Goal: Complete application form

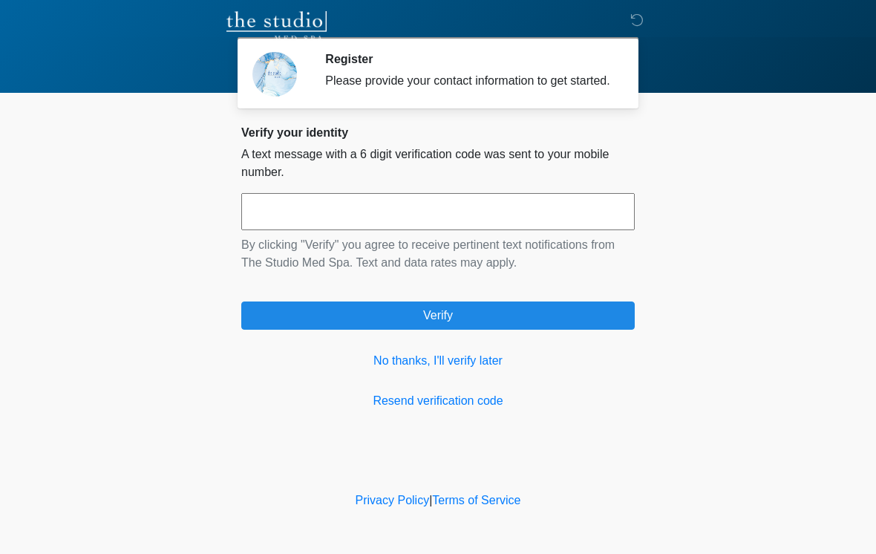
click at [473, 370] on link "No thanks, I'll verify later" at bounding box center [438, 361] width 394 height 18
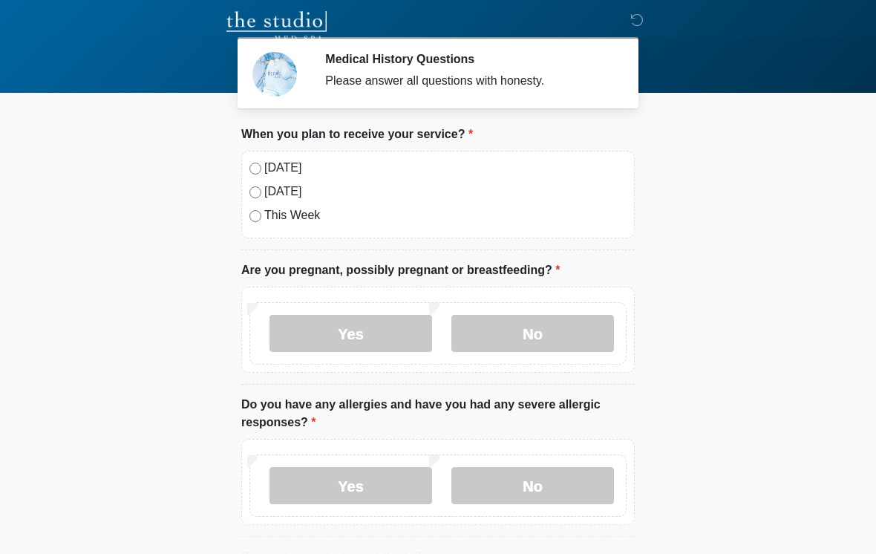
click at [545, 332] on label "No" at bounding box center [533, 333] width 163 height 37
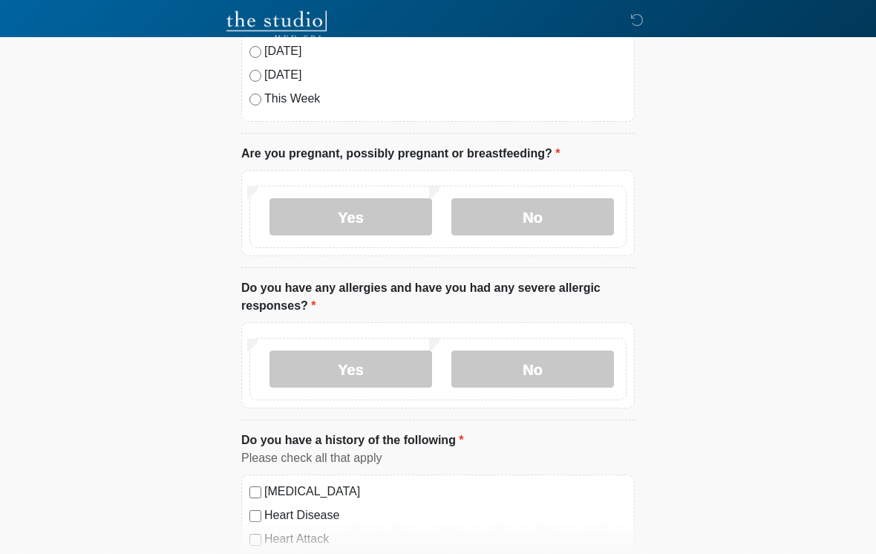
scroll to position [120, 0]
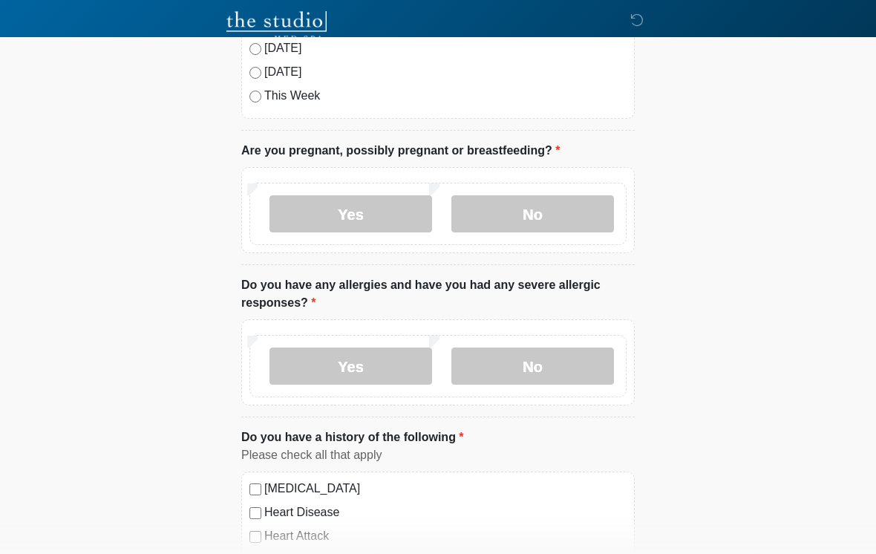
click at [538, 366] on label "No" at bounding box center [533, 366] width 163 height 37
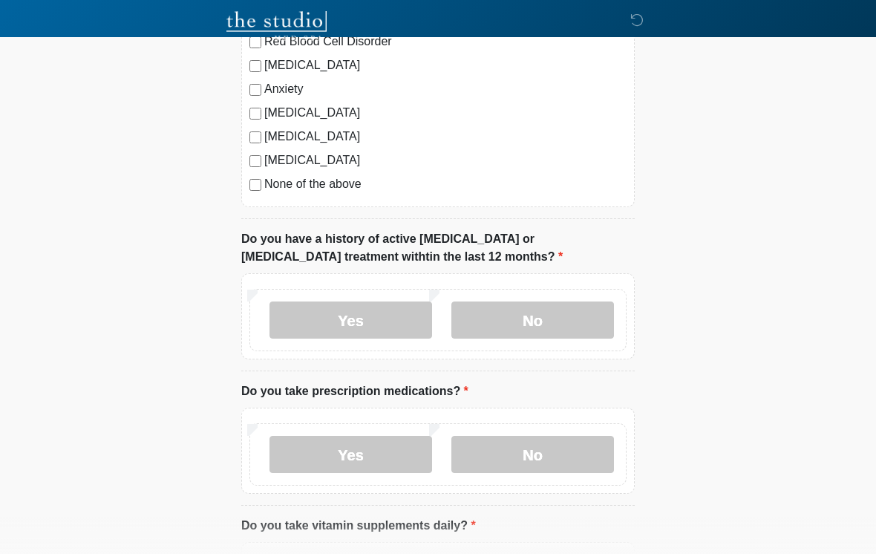
scroll to position [686, 0]
click at [529, 324] on label "No" at bounding box center [533, 319] width 163 height 37
click at [373, 453] on label "Yes" at bounding box center [351, 453] width 163 height 37
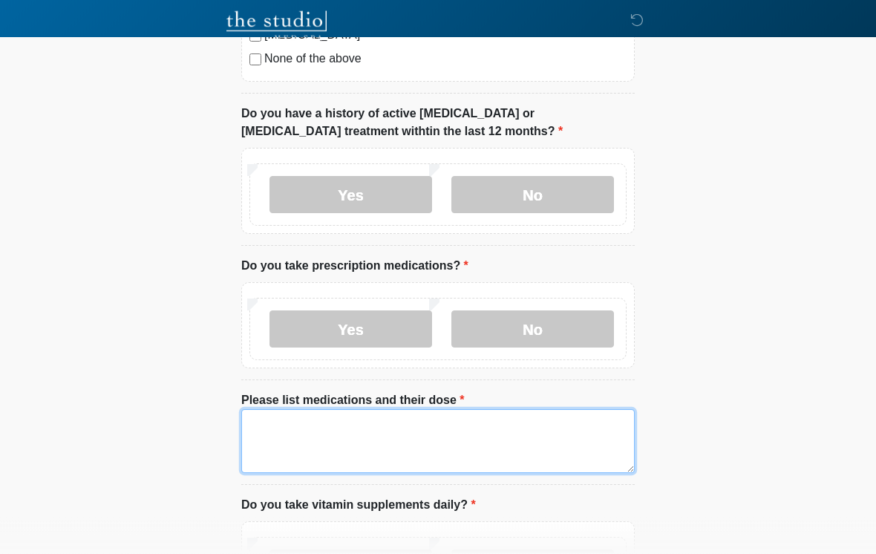
click at [383, 426] on textarea "Please list medications and their dose" at bounding box center [438, 442] width 394 height 64
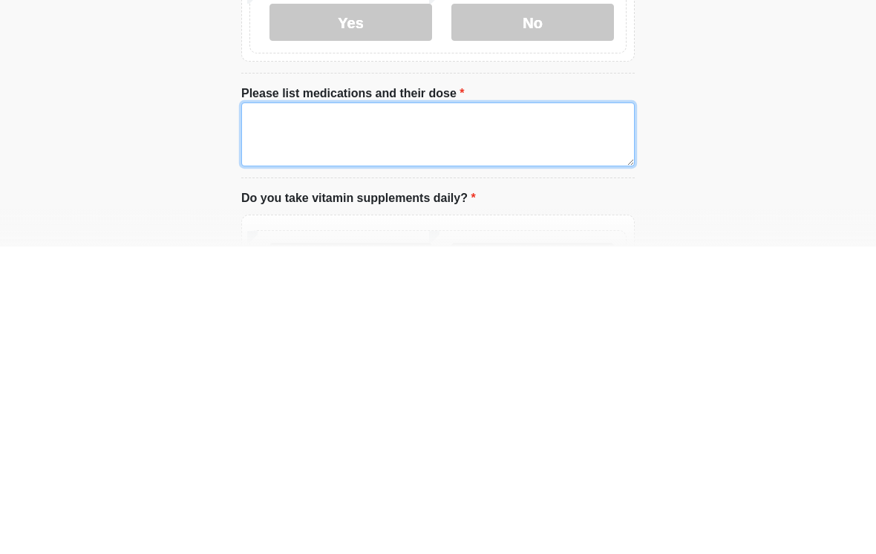
type textarea "*"
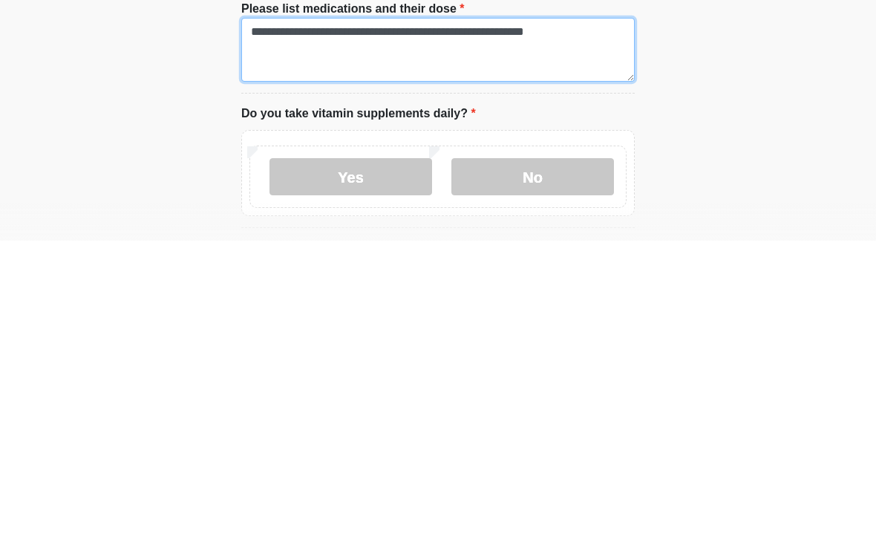
scroll to position [889, 0]
type textarea "**********"
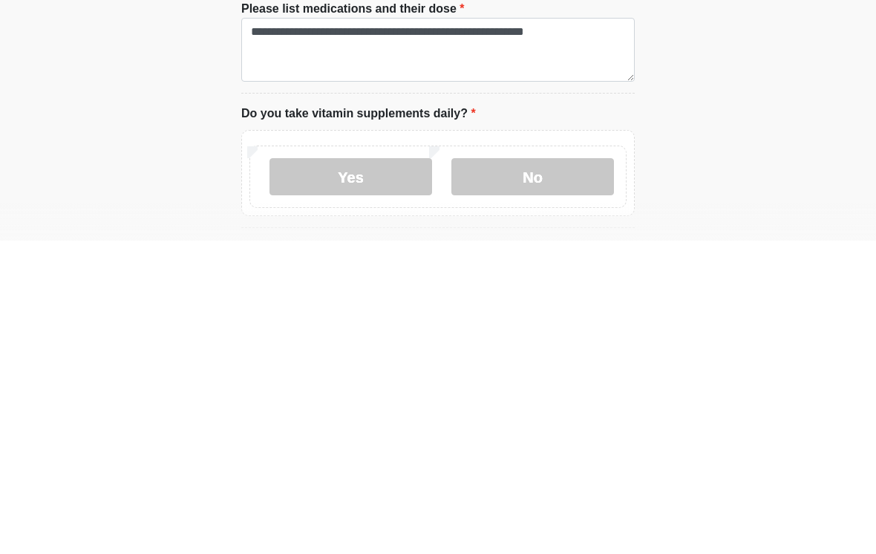
click at [378, 472] on label "Yes" at bounding box center [351, 490] width 163 height 37
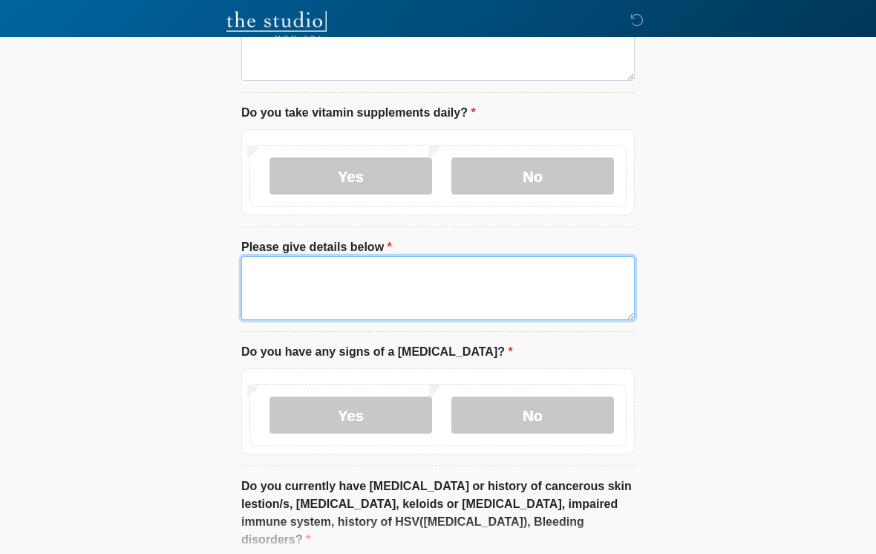
click at [439, 280] on textarea "Please give details below" at bounding box center [438, 288] width 394 height 64
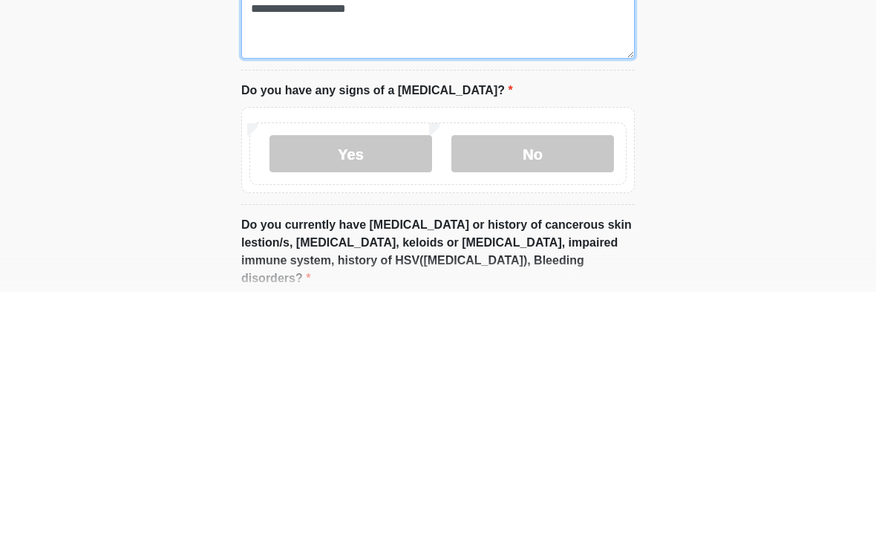
type textarea "**********"
click at [547, 397] on label "No" at bounding box center [533, 415] width 163 height 37
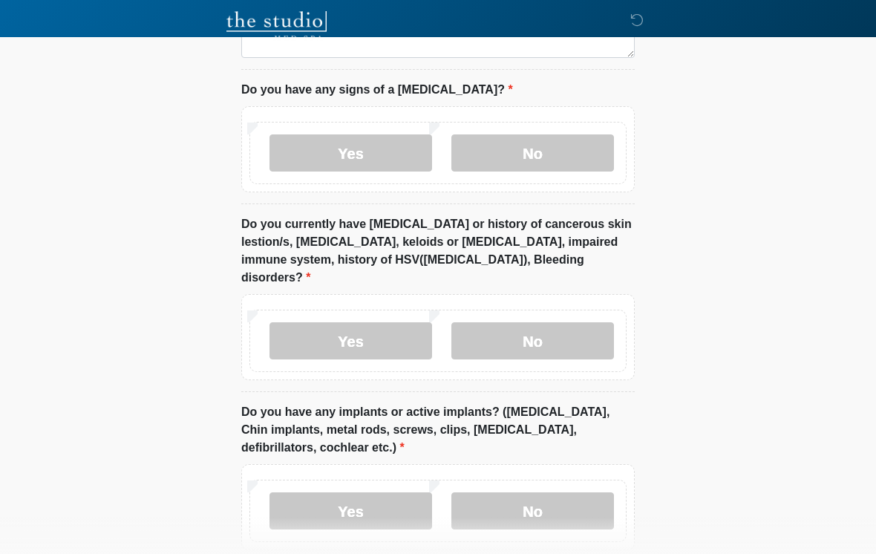
click at [541, 331] on label "No" at bounding box center [533, 340] width 163 height 37
click at [539, 495] on label "No" at bounding box center [533, 510] width 163 height 37
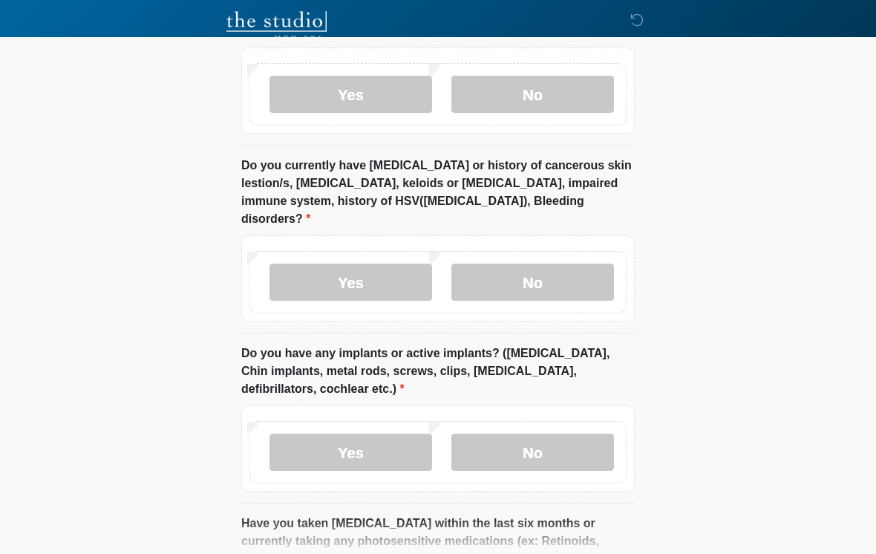
scroll to position [1532, 0]
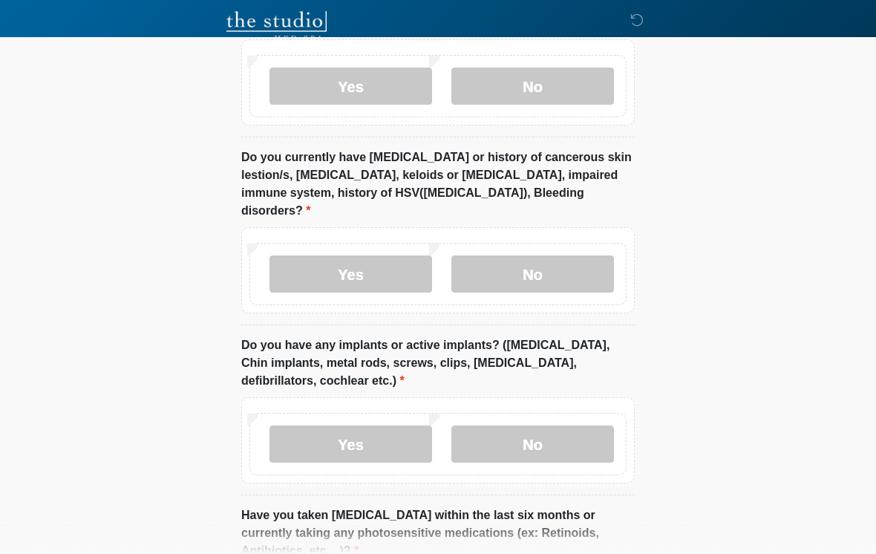
click at [371, 426] on label "Yes" at bounding box center [351, 444] width 163 height 37
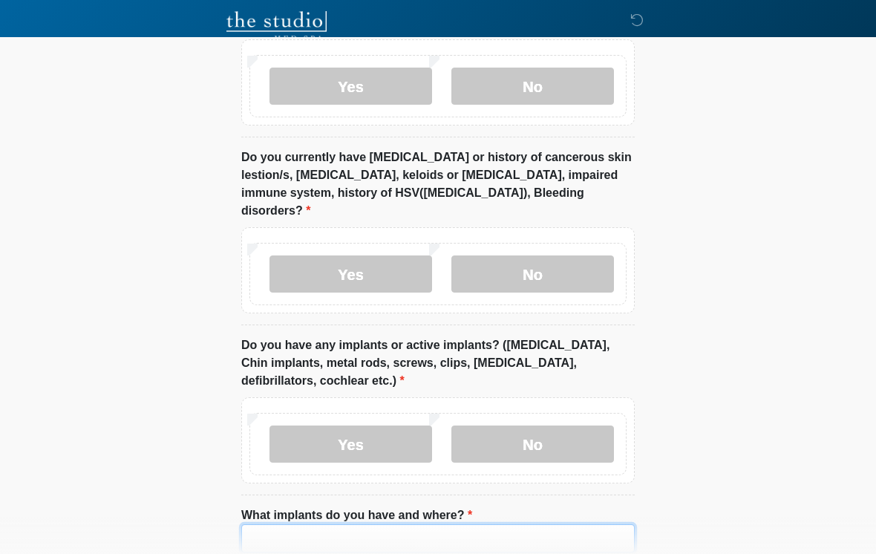
click at [400, 524] on input "What implants do you have and where?" at bounding box center [438, 538] width 394 height 28
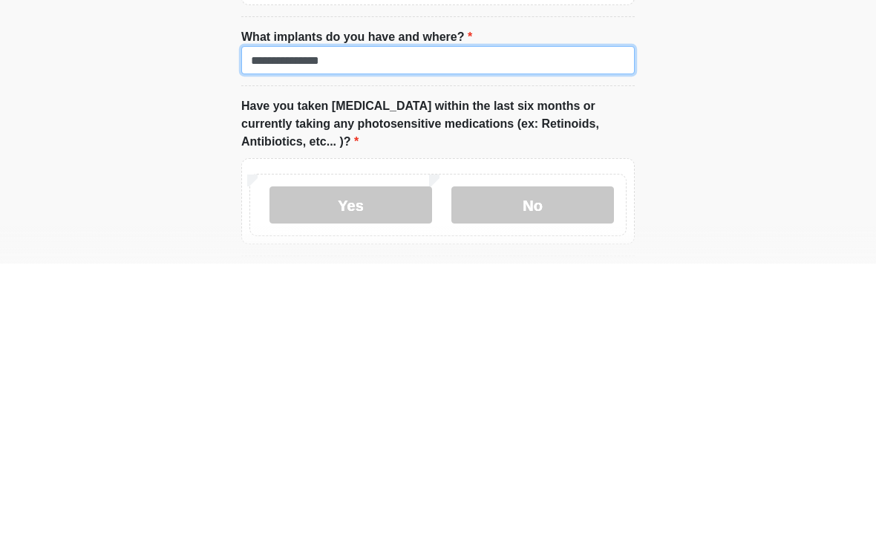
scroll to position [1721, 0]
type input "**********"
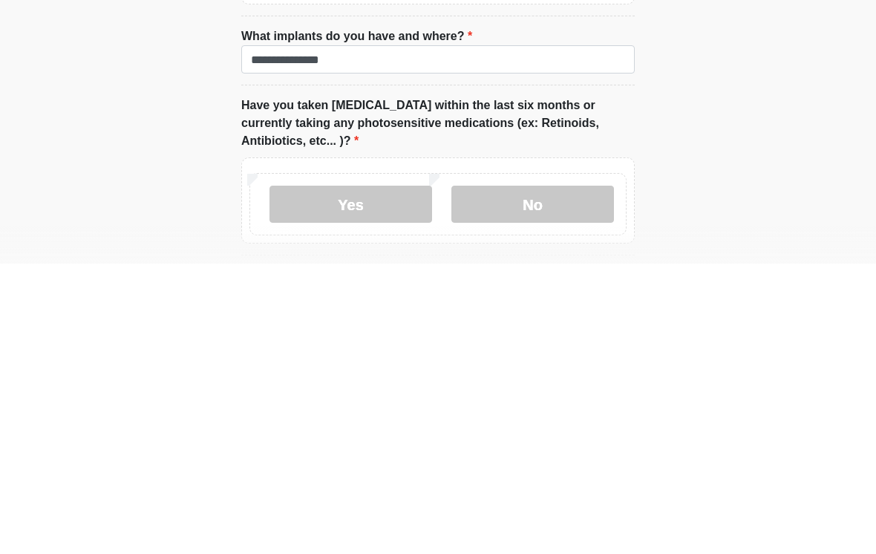
click at [537, 476] on label "No" at bounding box center [533, 494] width 163 height 37
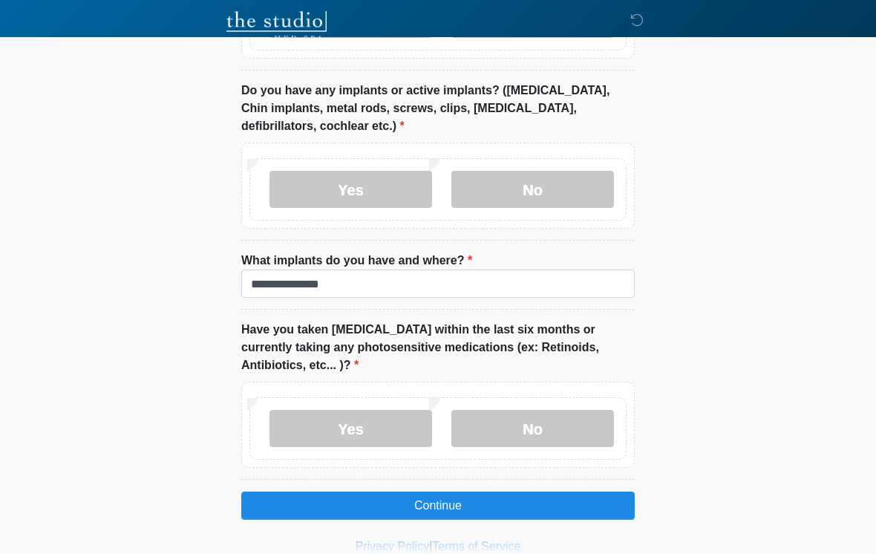
click at [457, 492] on button "Continue" at bounding box center [438, 506] width 394 height 28
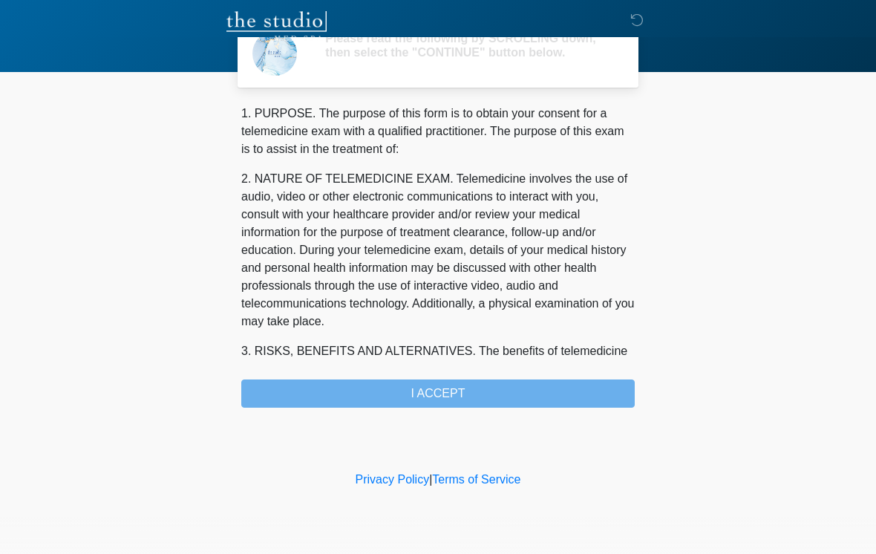
scroll to position [0, 0]
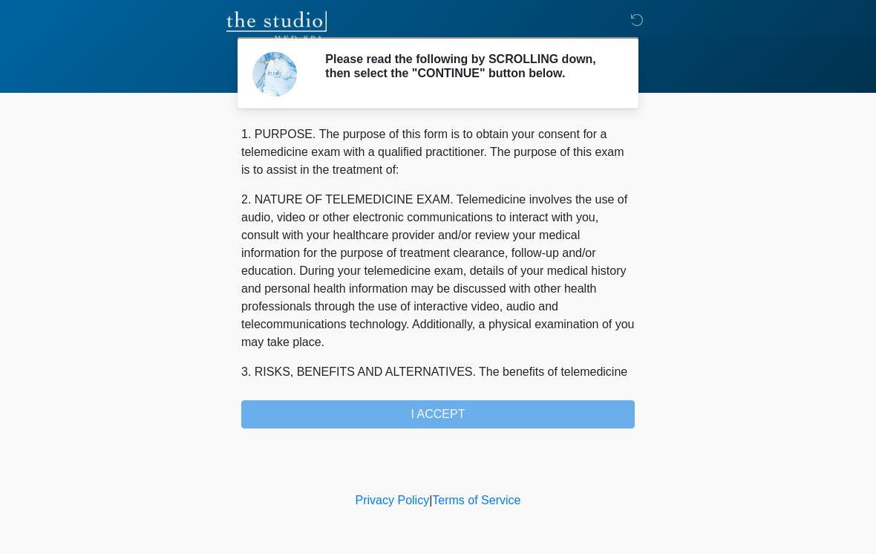
click at [448, 419] on div "1. PURPOSE. The purpose of this form is to obtain your consent for a telemedici…" at bounding box center [438, 277] width 394 height 303
click at [426, 429] on div "1. PURPOSE. The purpose of this form is to obtain your consent for a telemedici…" at bounding box center [438, 277] width 394 height 303
click at [446, 414] on div "1. PURPOSE. The purpose of this form is to obtain your consent for a telemedici…" at bounding box center [438, 277] width 394 height 303
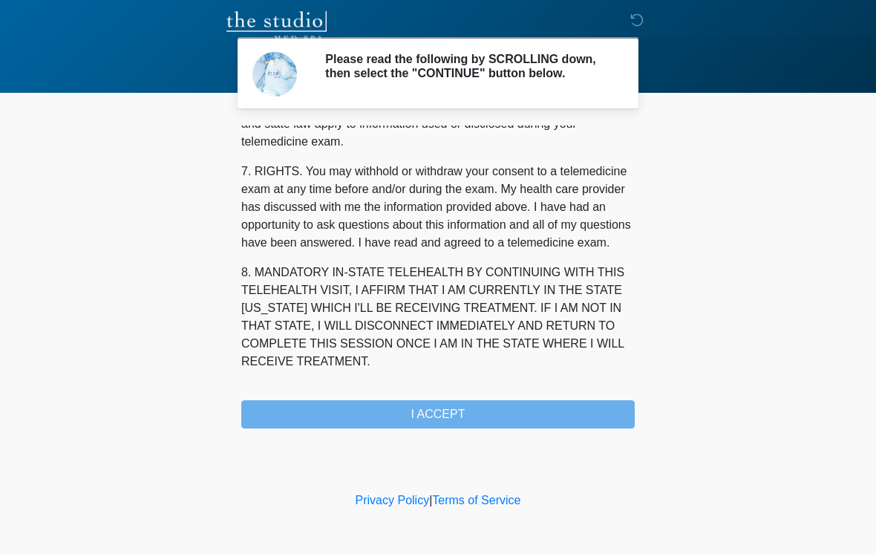
scroll to position [622, 0]
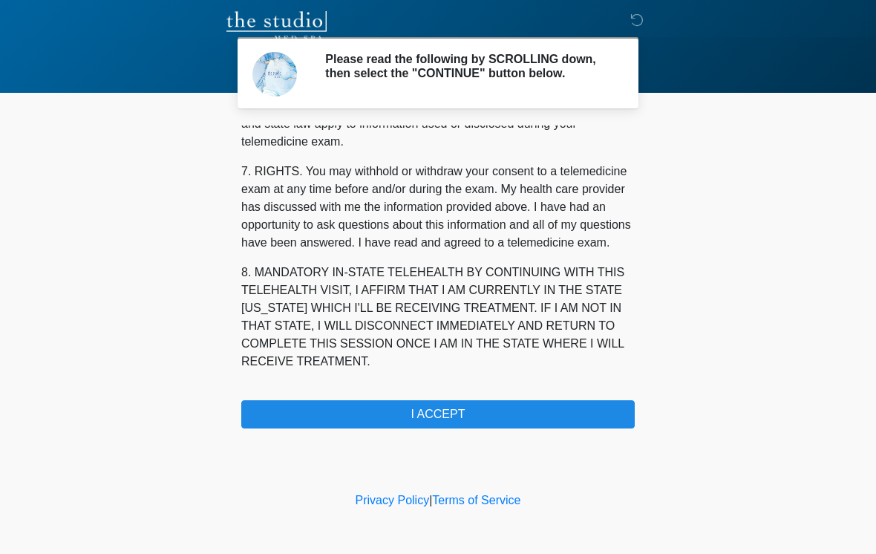
click at [351, 420] on button "I ACCEPT" at bounding box center [438, 414] width 394 height 28
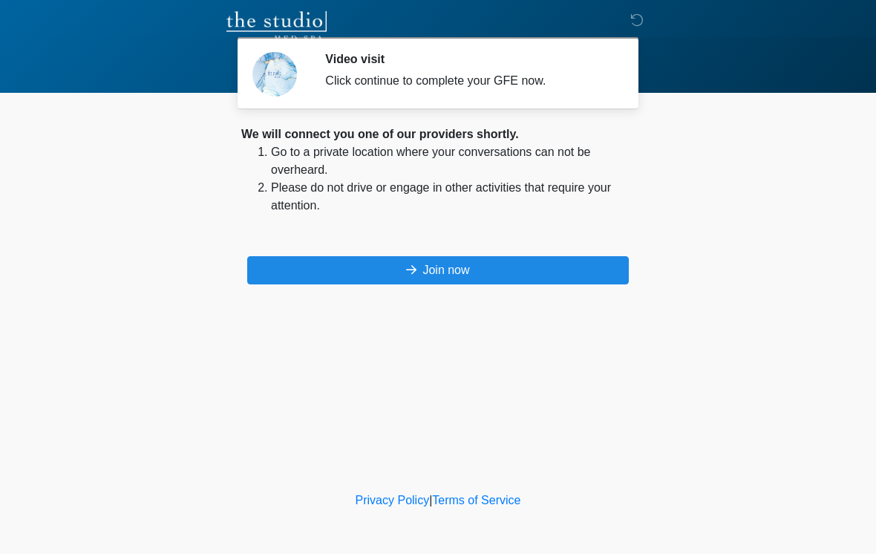
click at [464, 274] on button "Join now" at bounding box center [438, 270] width 382 height 28
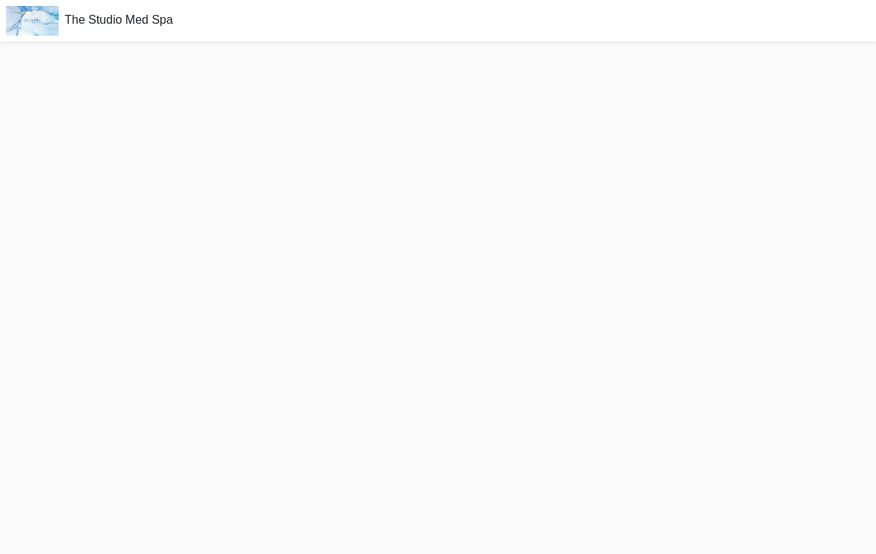
click at [461, 266] on div at bounding box center [438, 298] width 876 height 512
